Goal: Information Seeking & Learning: Learn about a topic

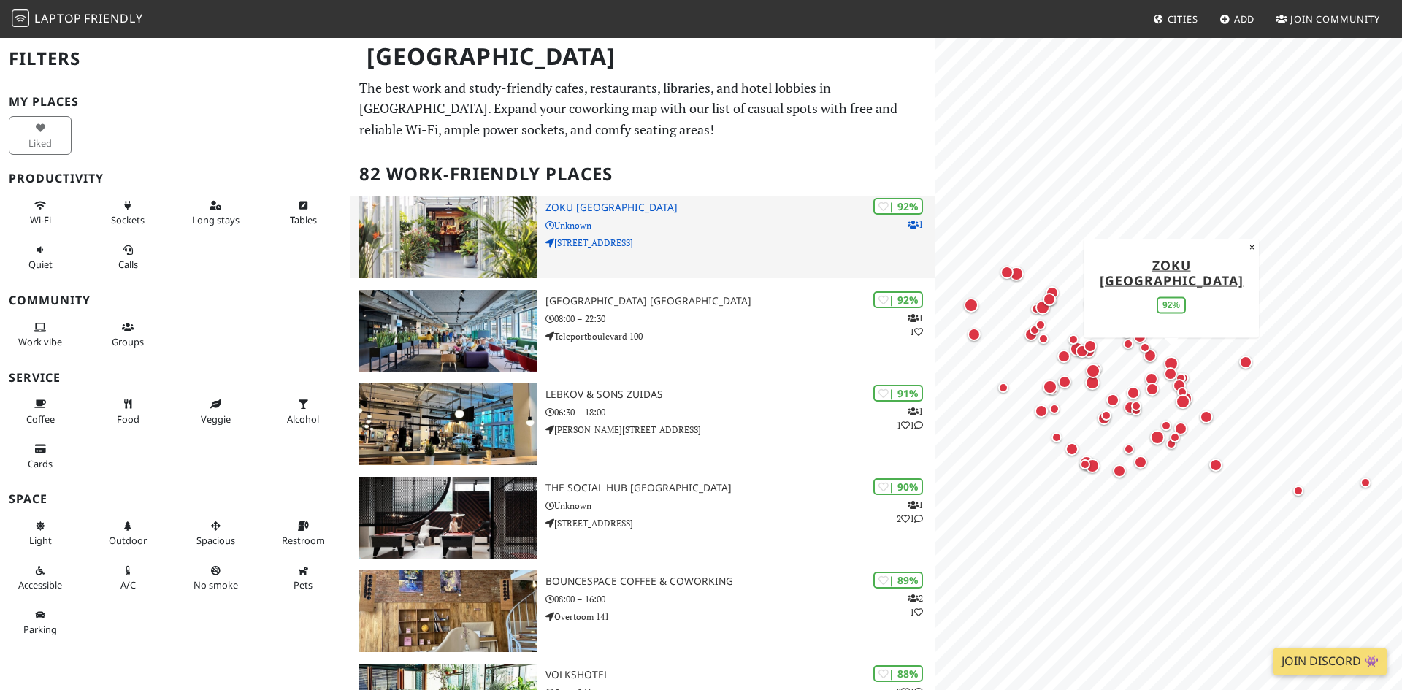
click at [444, 250] on img at bounding box center [447, 237] width 177 height 82
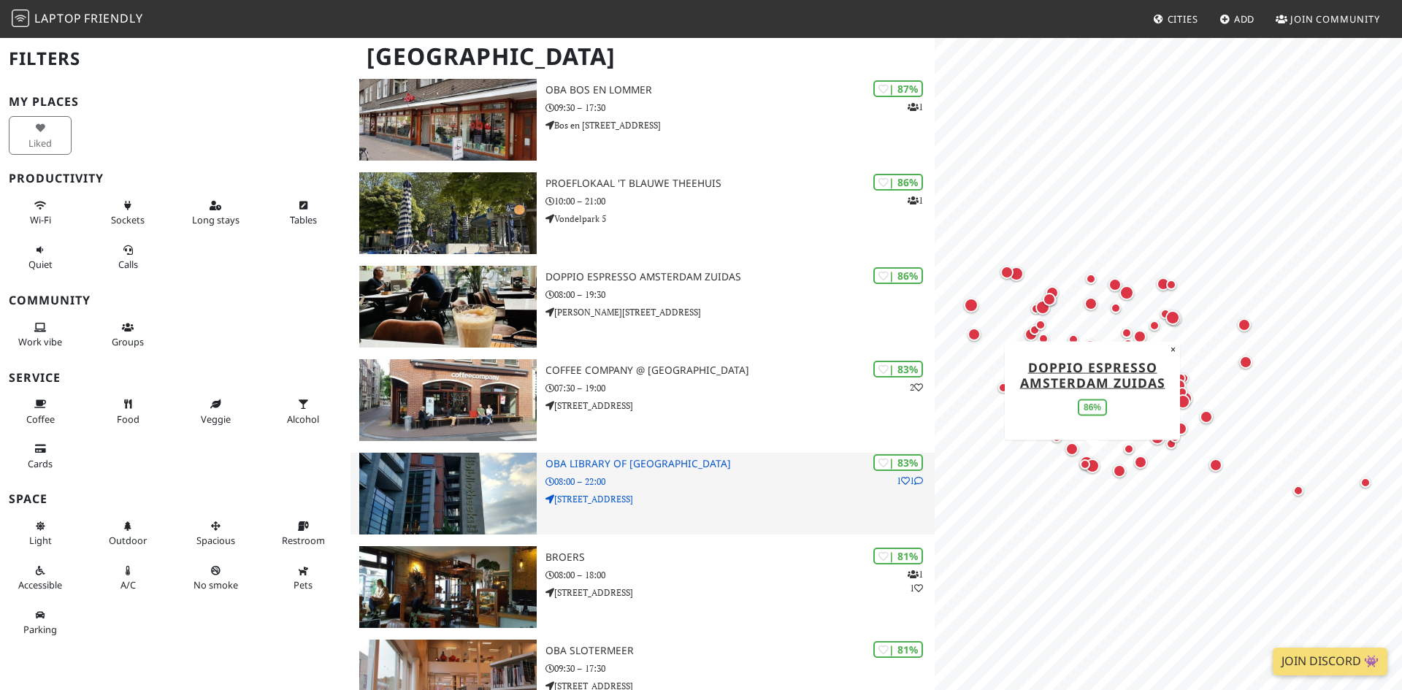
scroll to position [773, 0]
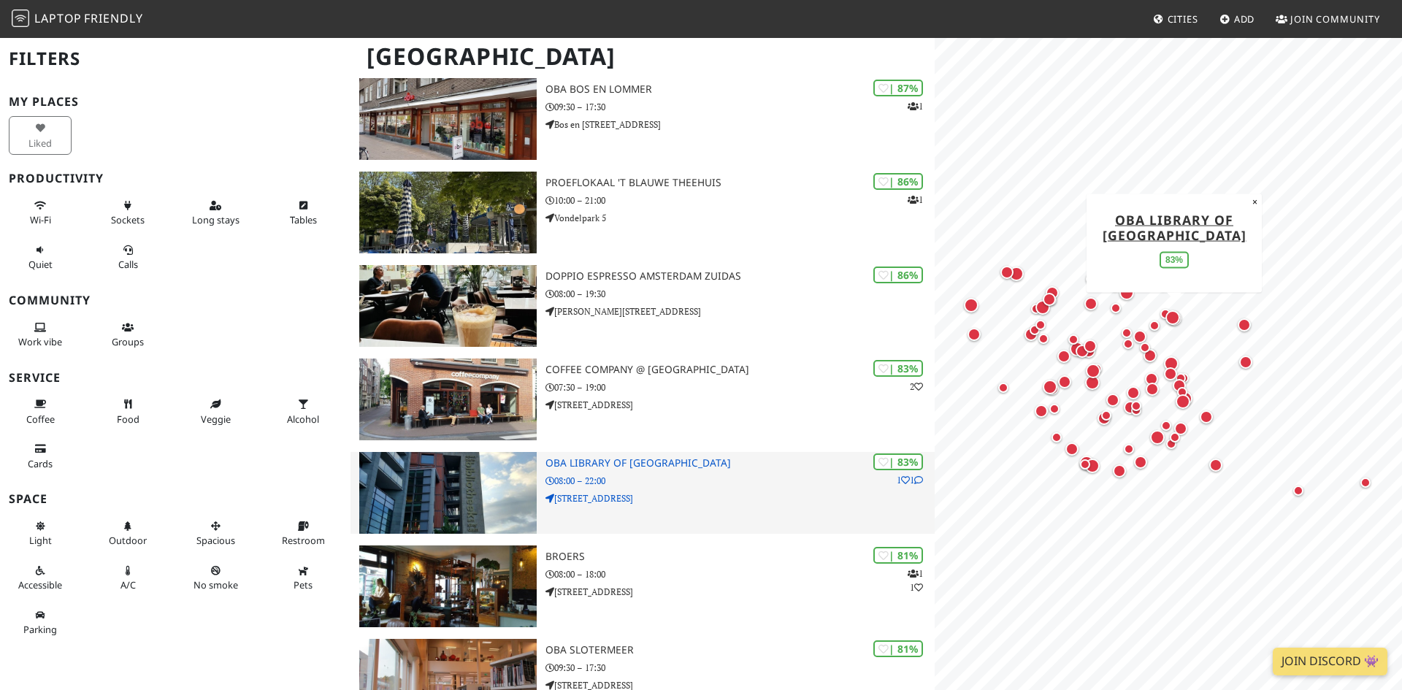
click at [443, 495] on img at bounding box center [447, 493] width 177 height 82
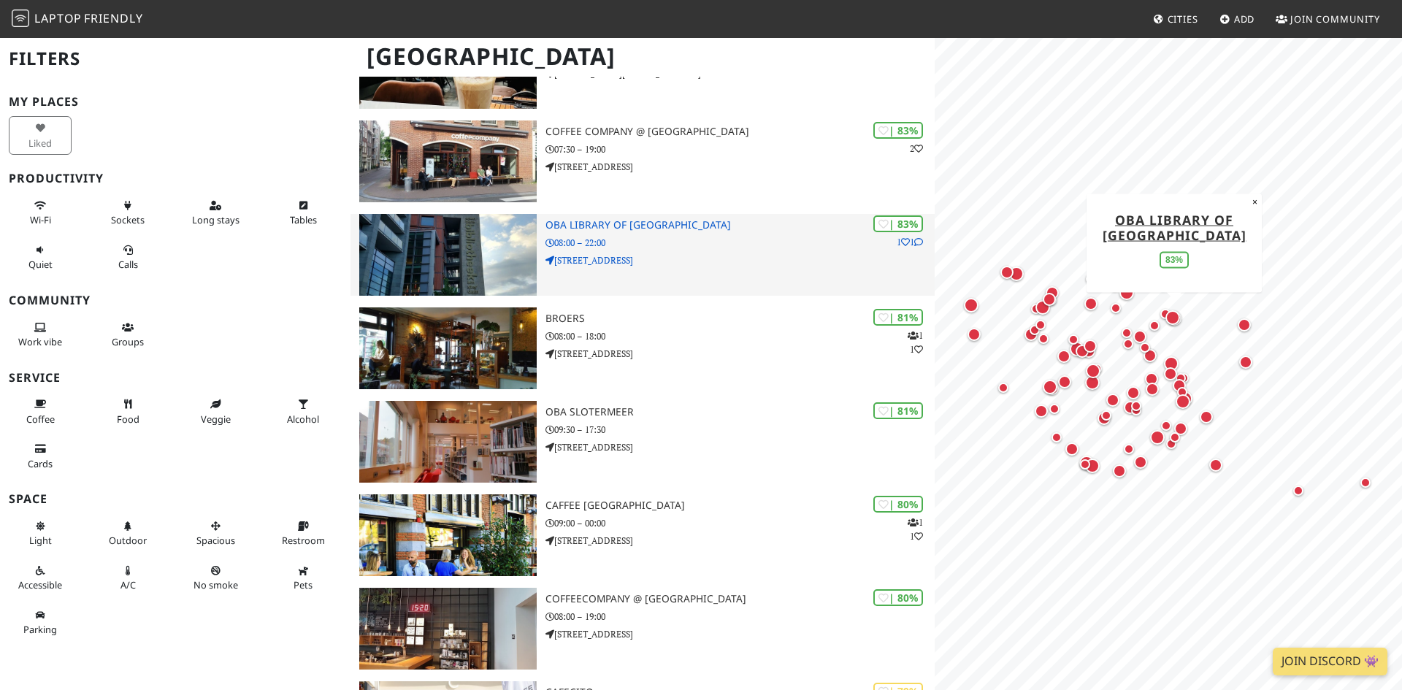
scroll to position [1147, 0]
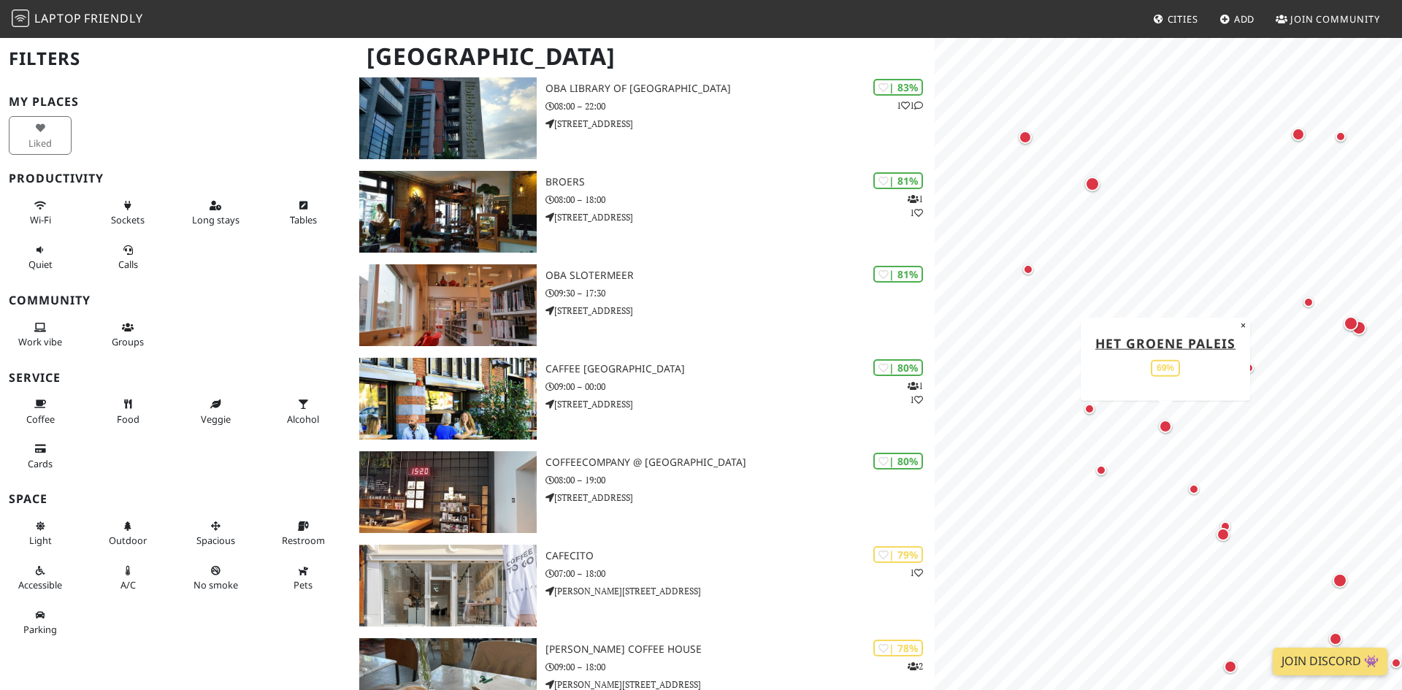
click at [1163, 428] on div "Map marker" at bounding box center [1165, 426] width 13 height 13
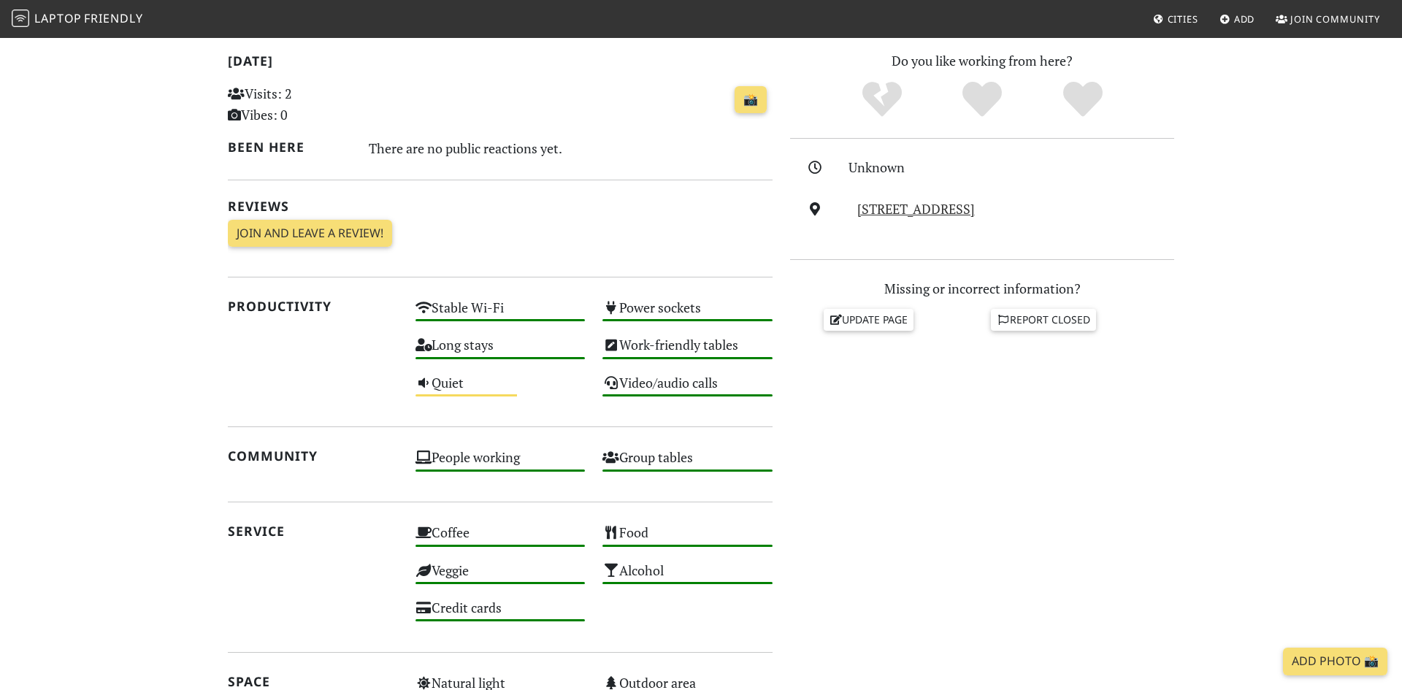
scroll to position [330, 0]
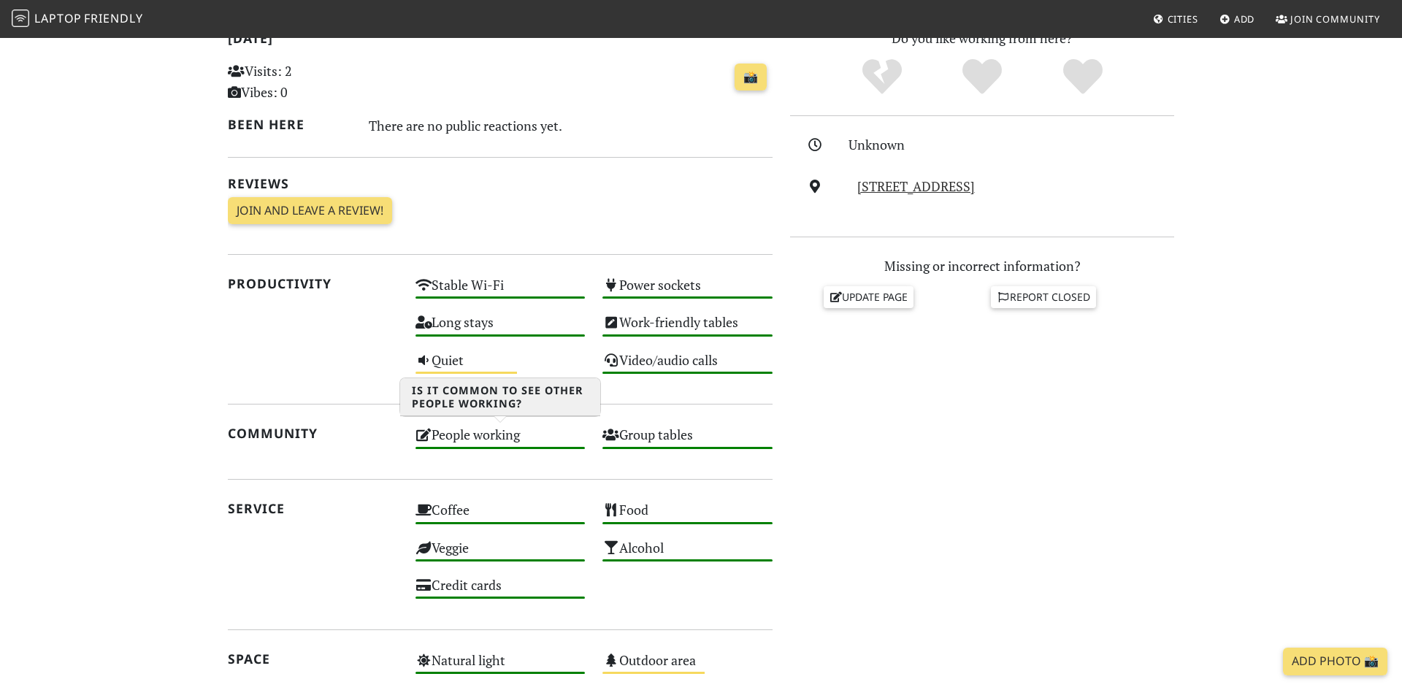
click at [458, 433] on div "People working High" at bounding box center [501, 441] width 188 height 37
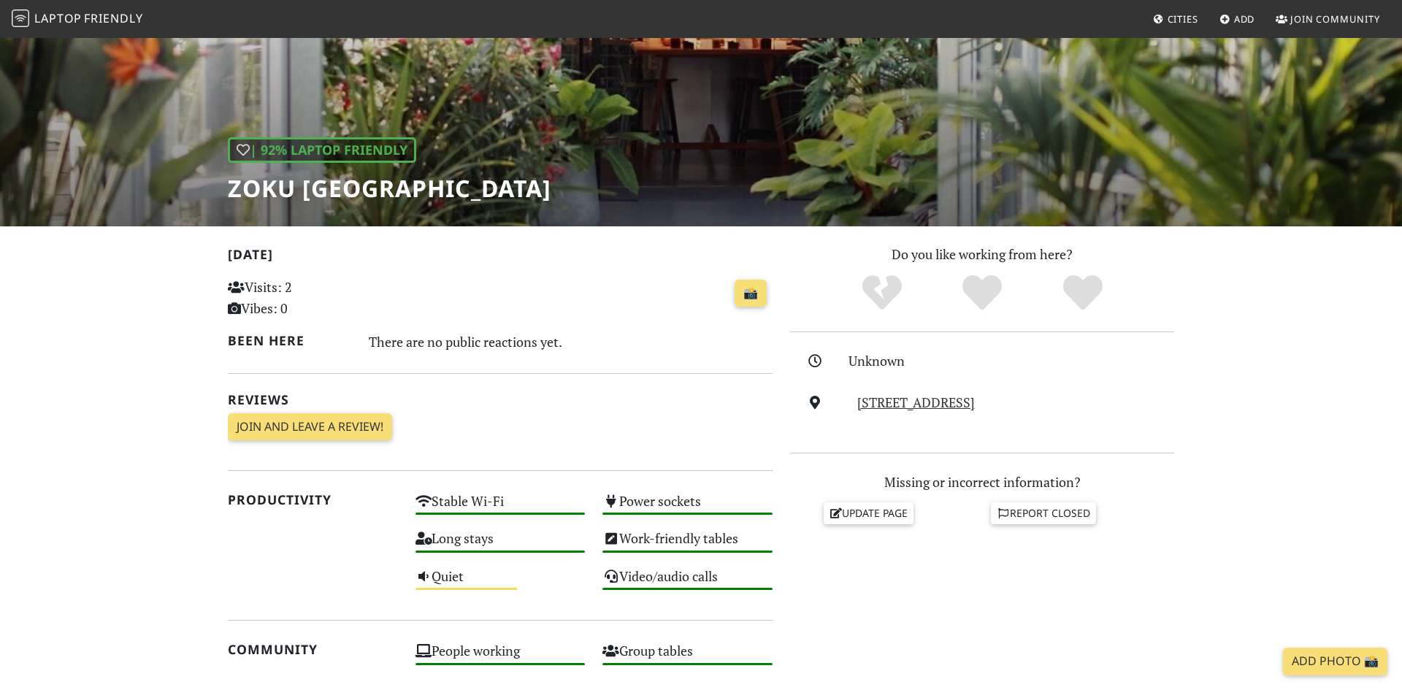
scroll to position [95, 0]
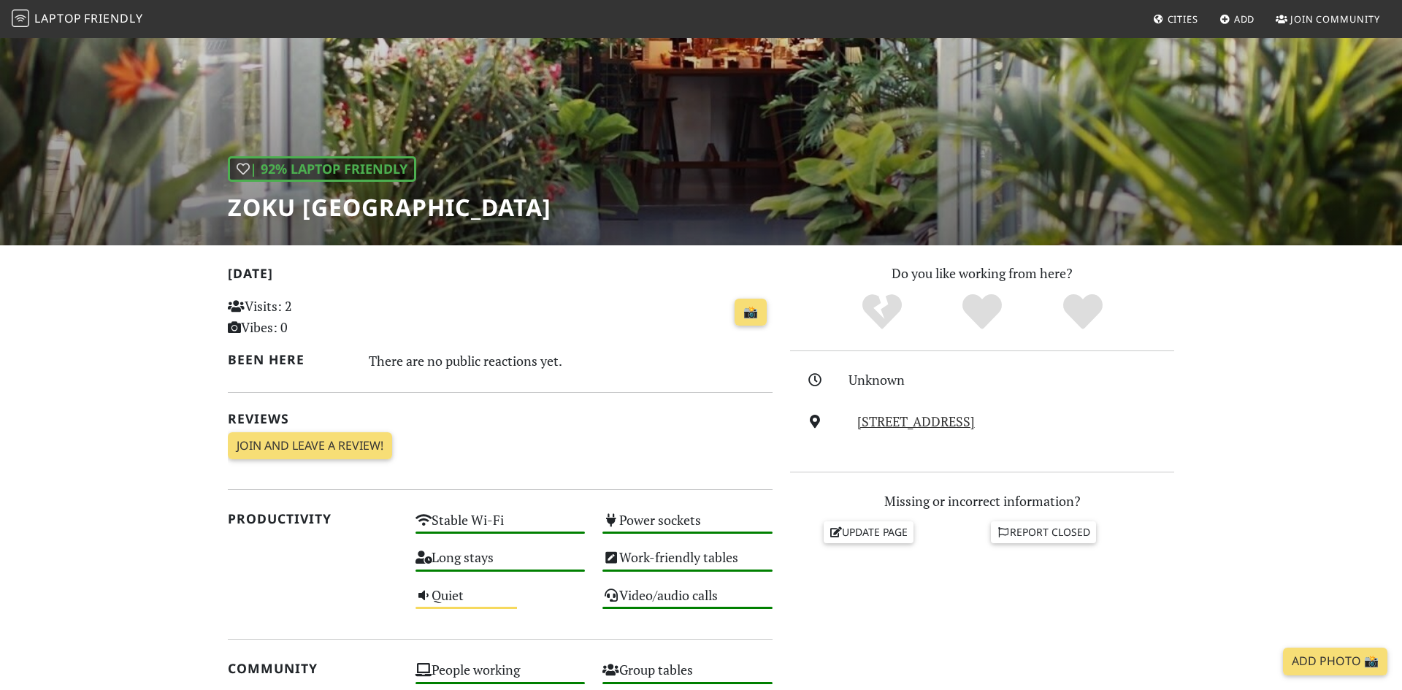
click at [272, 308] on p "Visits: 2 Vibes: 0" at bounding box center [313, 317] width 170 height 42
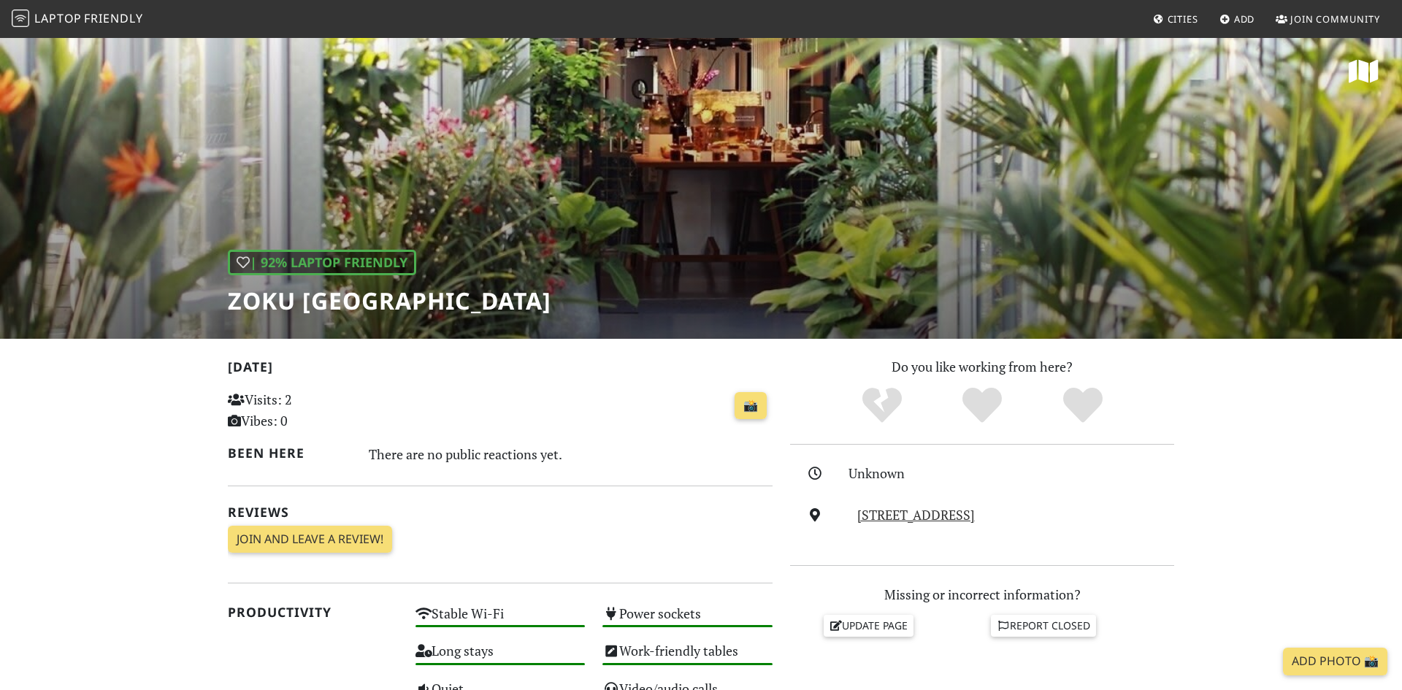
scroll to position [0, 0]
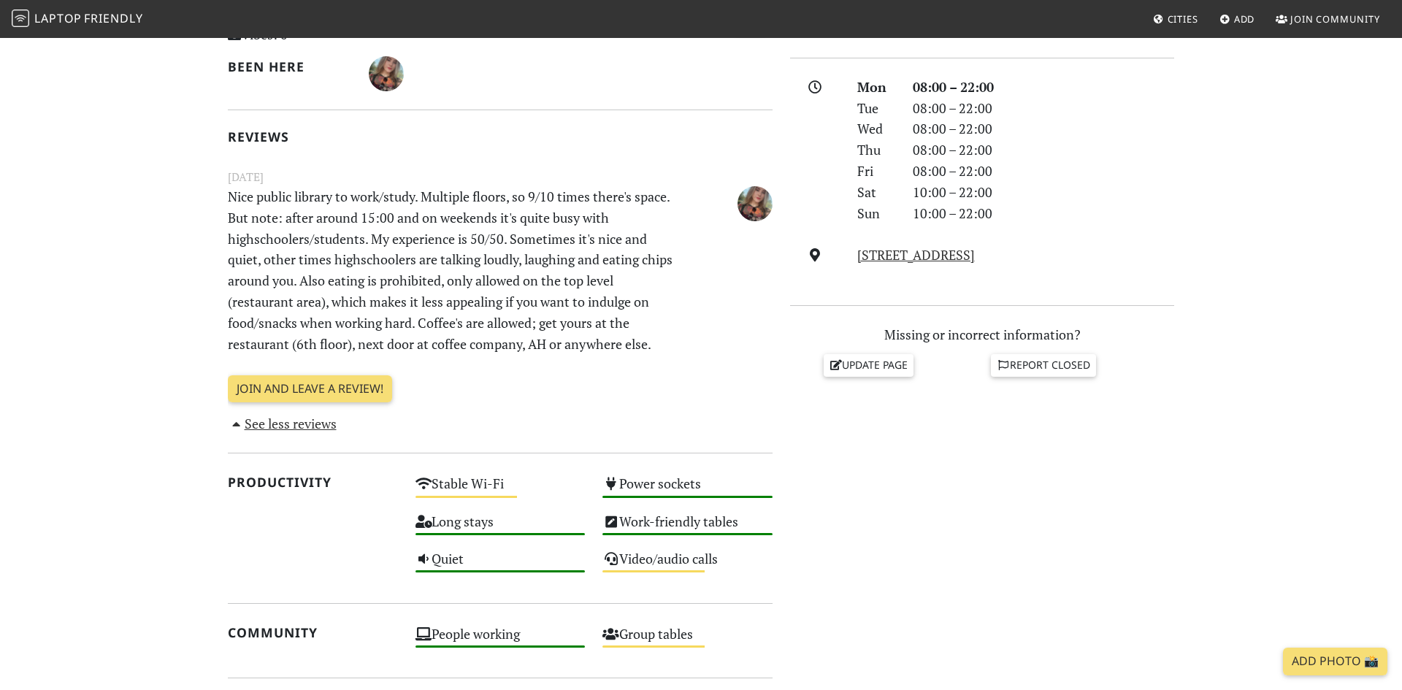
scroll to position [225, 0]
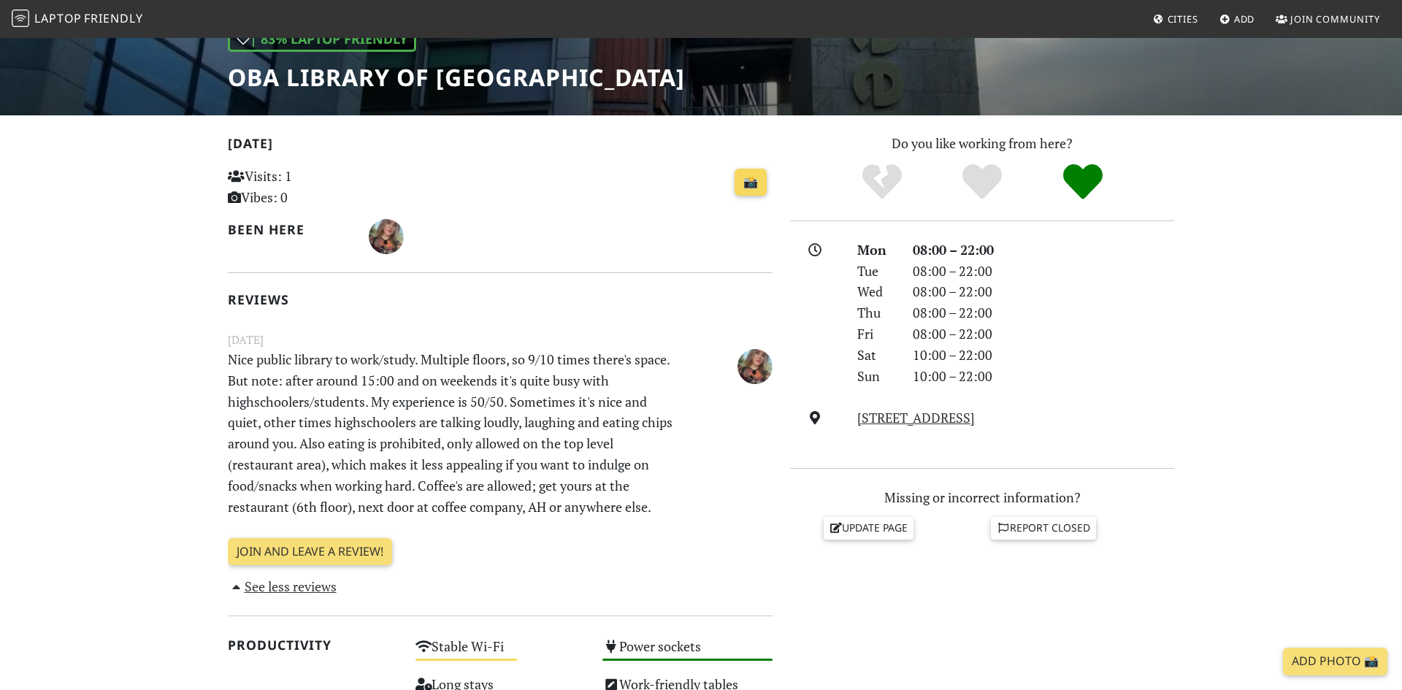
click at [754, 179] on link "📸" at bounding box center [751, 183] width 32 height 28
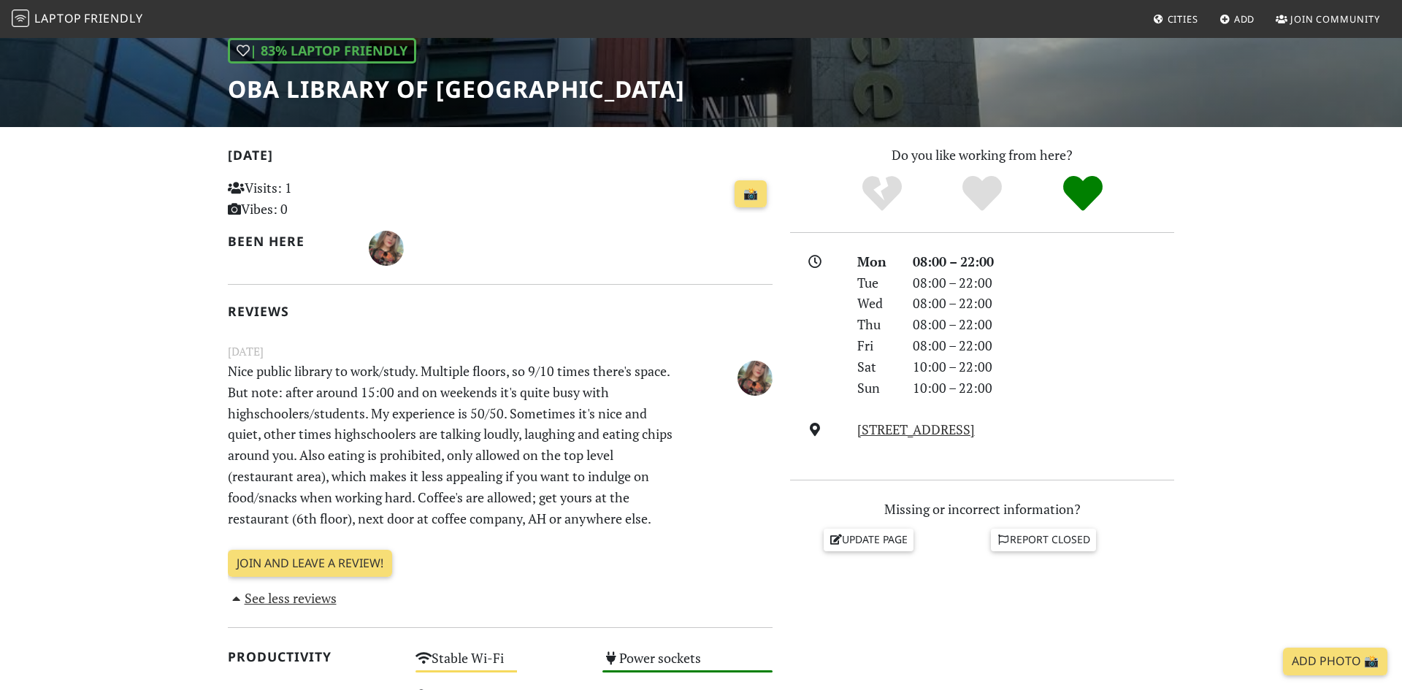
scroll to position [61, 0]
